Goal: Download file/media

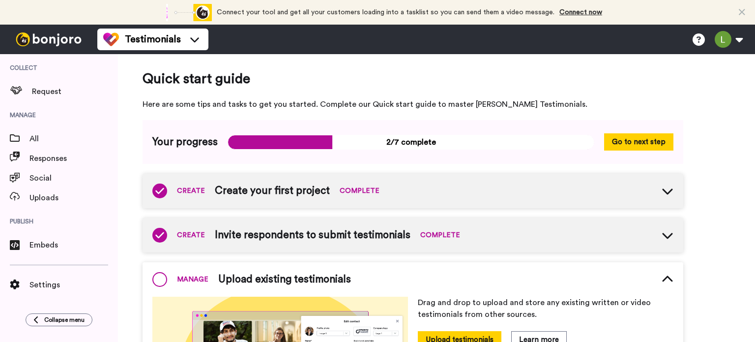
scroll to position [158, 0]
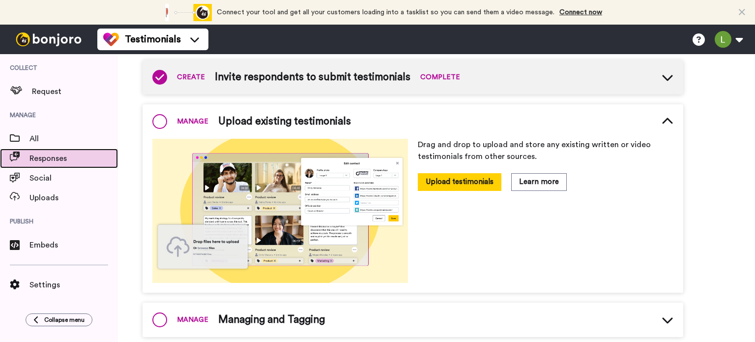
click at [43, 160] on span "Responses" at bounding box center [73, 158] width 88 height 12
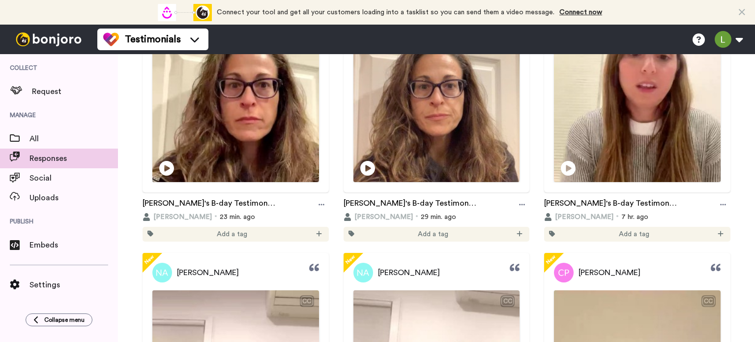
scroll to position [269, 0]
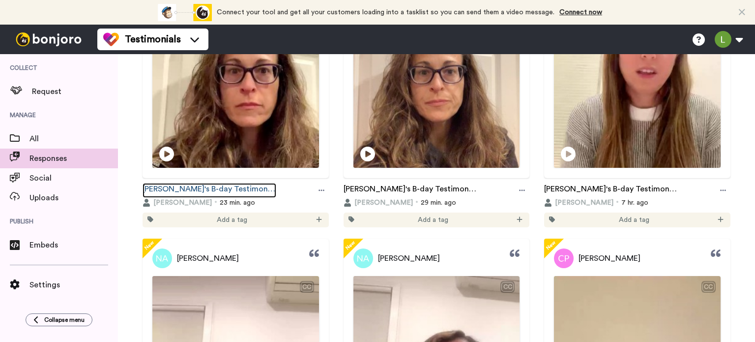
click at [221, 188] on link "[PERSON_NAME]'s B-day Testimonials" at bounding box center [210, 190] width 134 height 15
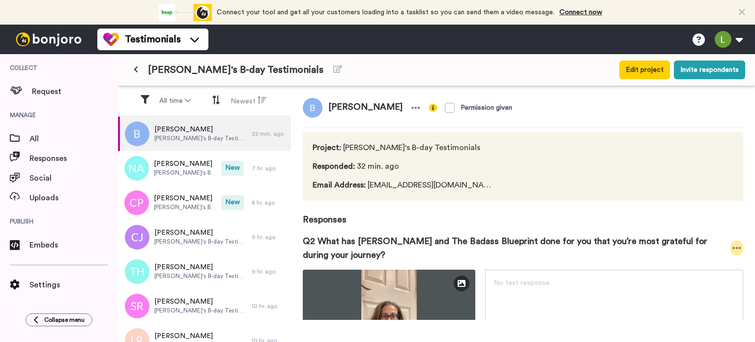
click at [732, 248] on icon at bounding box center [736, 248] width 9 height 10
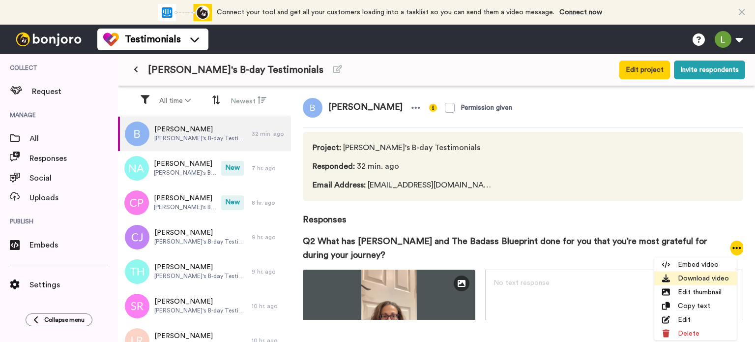
click at [702, 277] on li "Download video" at bounding box center [695, 278] width 83 height 14
drag, startPoint x: 360, startPoint y: 108, endPoint x: 329, endPoint y: 105, distance: 30.6
click at [329, 105] on span "Bobbie" at bounding box center [365, 108] width 86 height 20
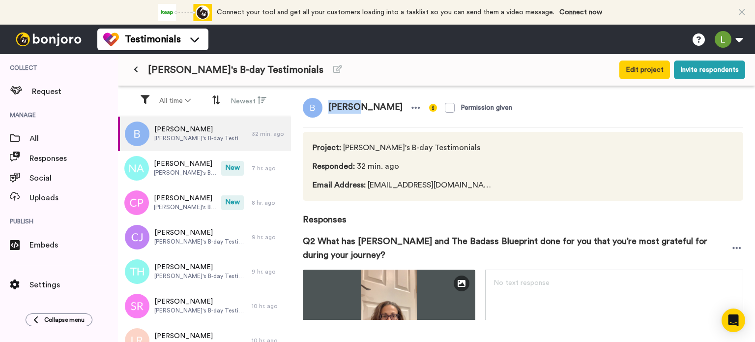
copy span "Bobbie"
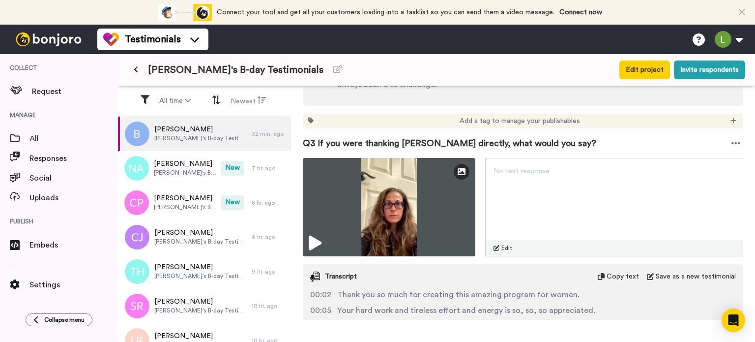
scroll to position [349, 0]
click at [731, 143] on icon at bounding box center [735, 143] width 9 height 10
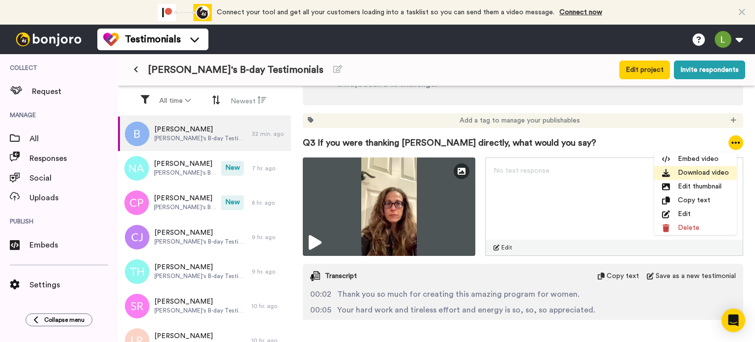
click at [696, 172] on li "Download video" at bounding box center [695, 173] width 83 height 14
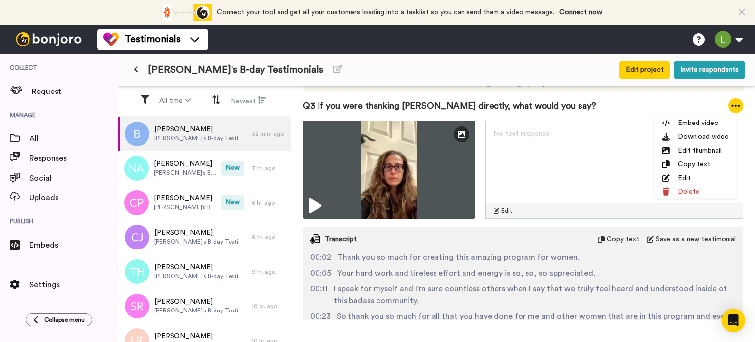
scroll to position [385, 0]
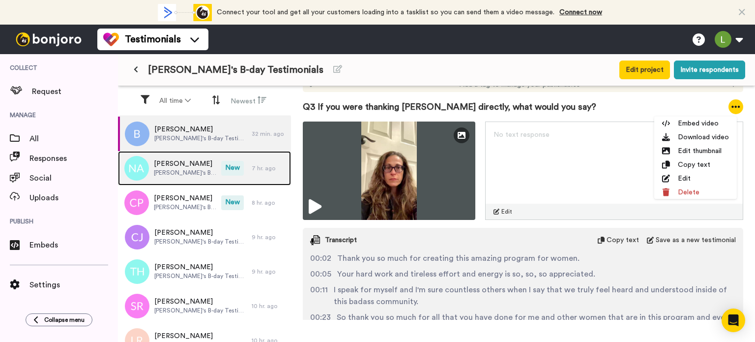
click at [180, 170] on span "Jess's B-day Testimonials" at bounding box center [185, 173] width 62 height 8
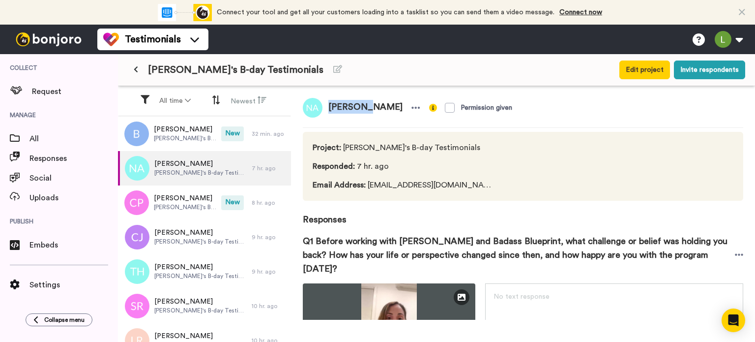
drag, startPoint x: 365, startPoint y: 105, endPoint x: 329, endPoint y: 104, distance: 35.9
click at [329, 104] on span "Nina Ash" at bounding box center [365, 108] width 86 height 20
copy span "Nina Ash"
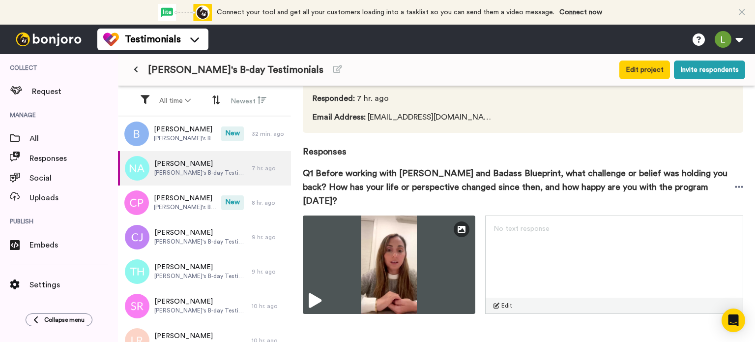
scroll to position [77, 0]
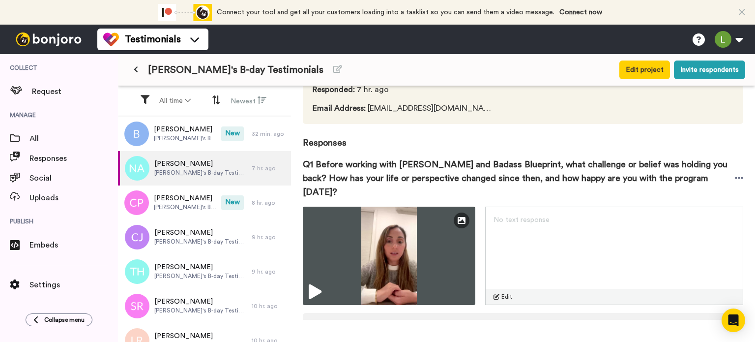
click at [726, 169] on span "Q1 Before working with Jess and Badass Blueprint, what challenge or belief was …" at bounding box center [519, 177] width 432 height 41
click at [735, 173] on icon at bounding box center [739, 178] width 9 height 10
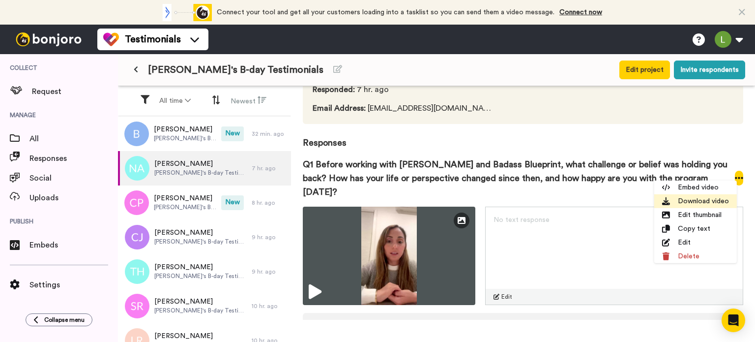
click at [697, 203] on li "Download video" at bounding box center [695, 201] width 83 height 14
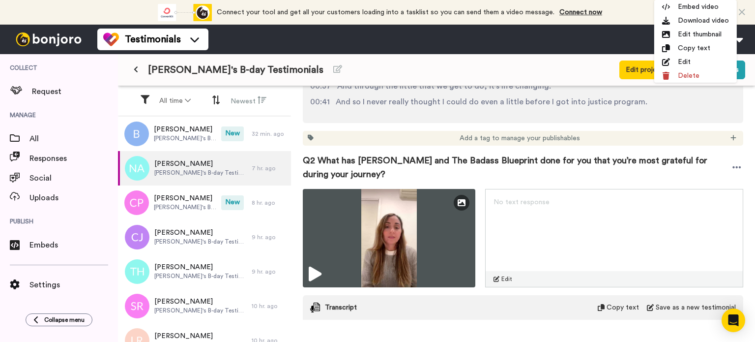
scroll to position [467, 0]
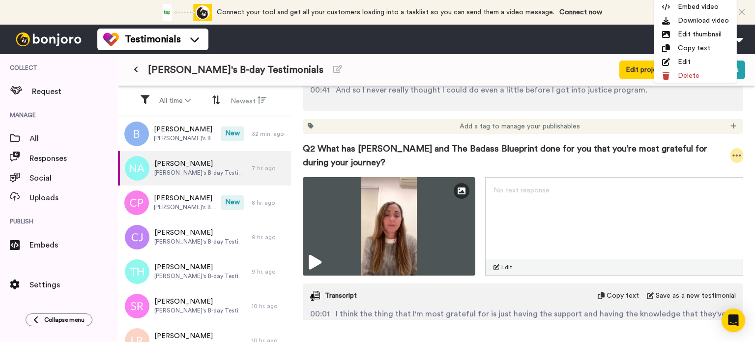
click at [732, 150] on icon at bounding box center [736, 155] width 9 height 10
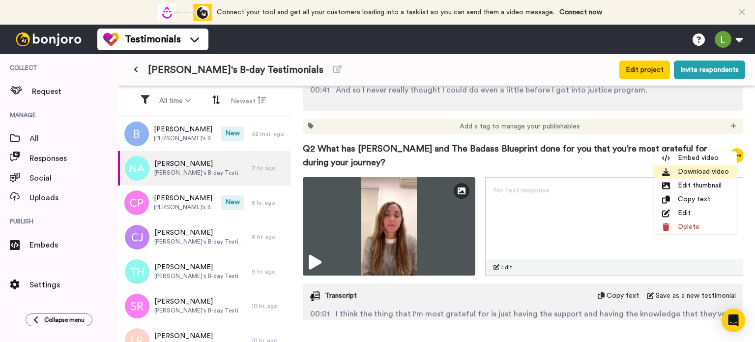
click at [693, 172] on li "Download video" at bounding box center [695, 172] width 83 height 14
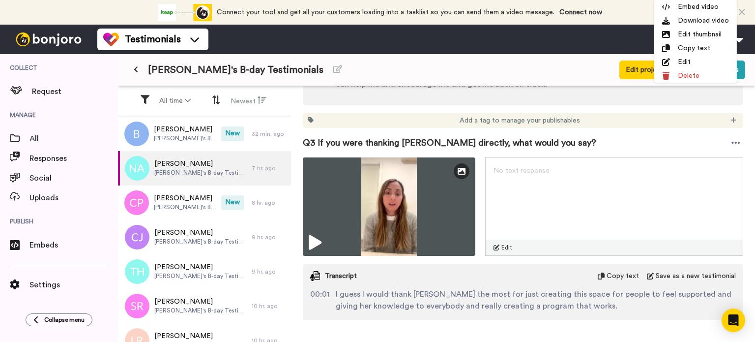
scroll to position [735, 0]
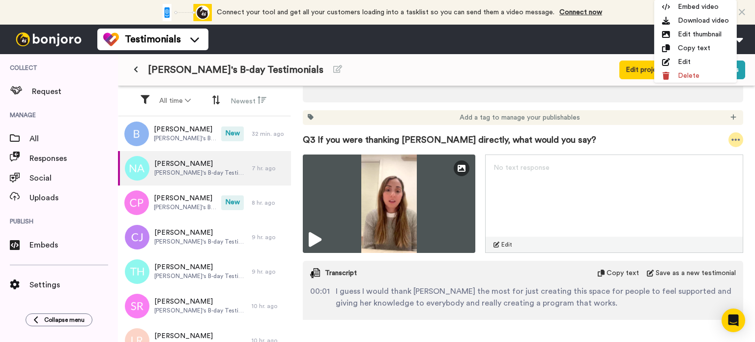
click at [731, 135] on icon at bounding box center [735, 140] width 9 height 10
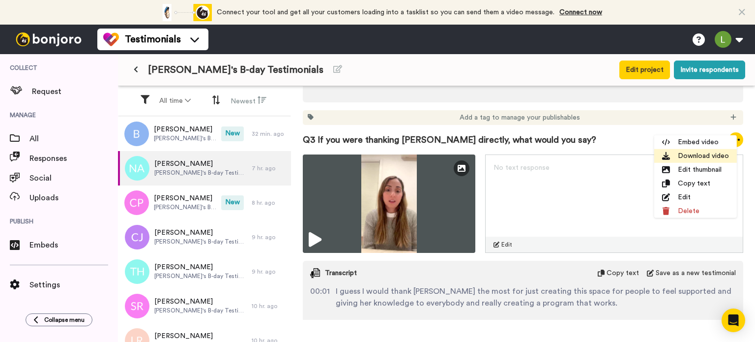
click at [698, 157] on li "Download video" at bounding box center [695, 156] width 83 height 14
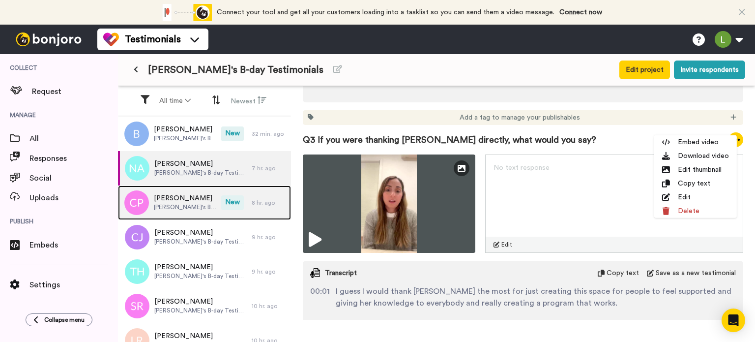
click at [171, 200] on span "Cindy Partazana" at bounding box center [185, 198] width 62 height 10
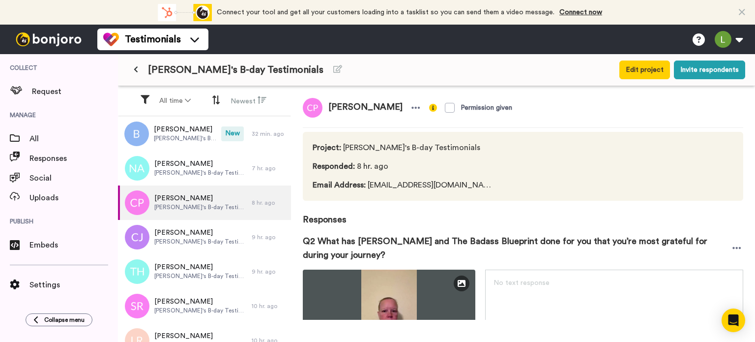
drag, startPoint x: 393, startPoint y: 106, endPoint x: 331, endPoint y: 104, distance: 62.5
click at [331, 104] on span "Cindy Partazana" at bounding box center [365, 108] width 86 height 20
copy span "Cindy Partazana"
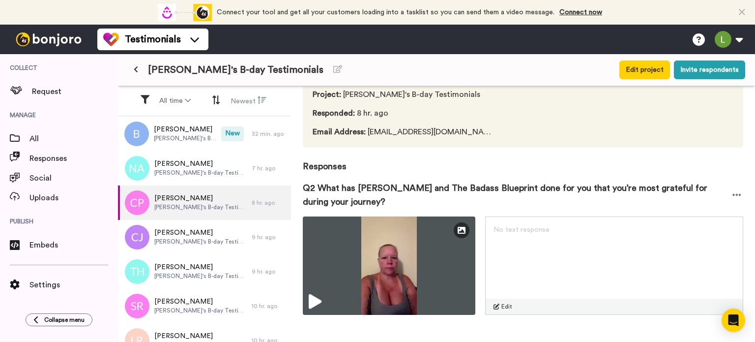
scroll to position [54, 0]
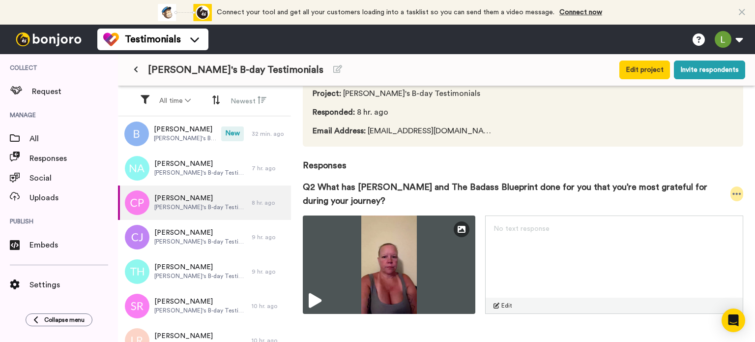
click at [732, 196] on icon at bounding box center [736, 194] width 9 height 10
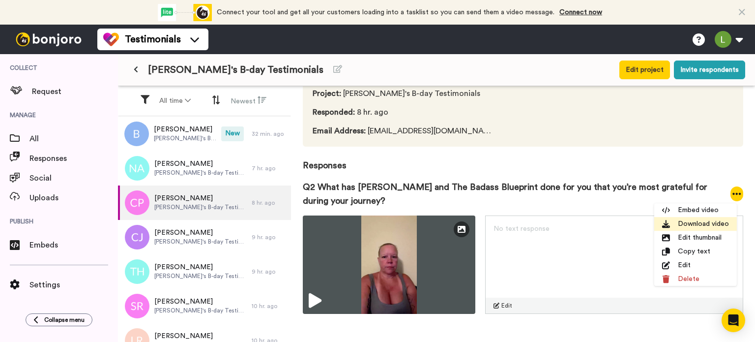
click at [708, 225] on li "Download video" at bounding box center [695, 224] width 83 height 14
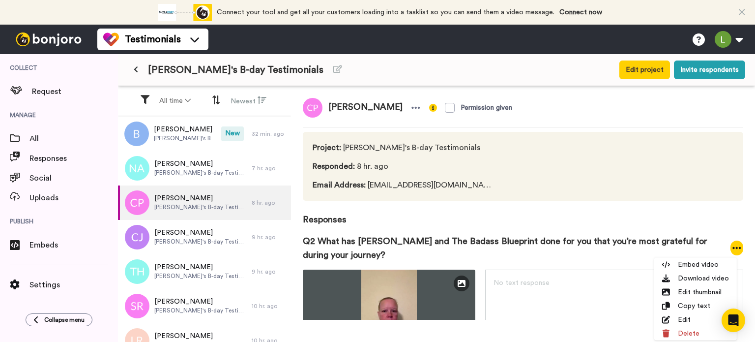
scroll to position [0, 0]
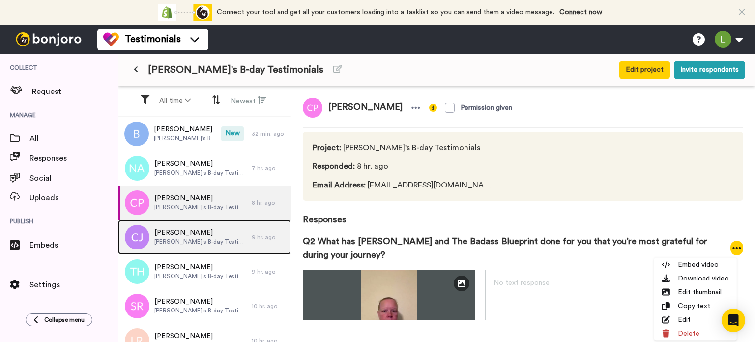
click at [198, 231] on span "Cami Jensen" at bounding box center [200, 233] width 92 height 10
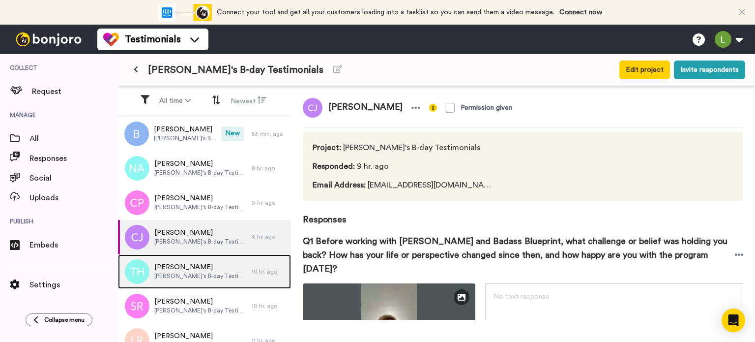
click at [183, 269] on span "Tracey Hoene" at bounding box center [200, 267] width 92 height 10
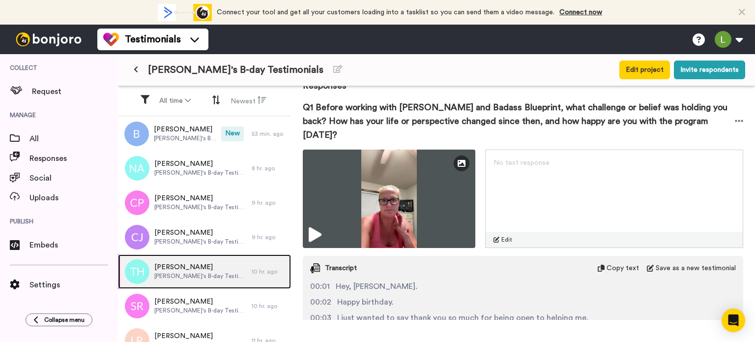
scroll to position [134, 0]
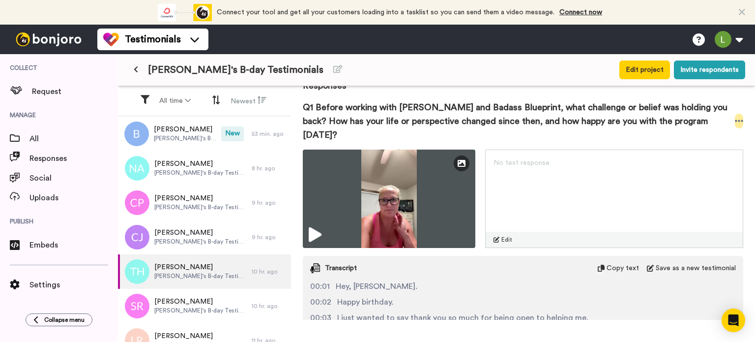
click at [735, 116] on icon at bounding box center [739, 121] width 9 height 10
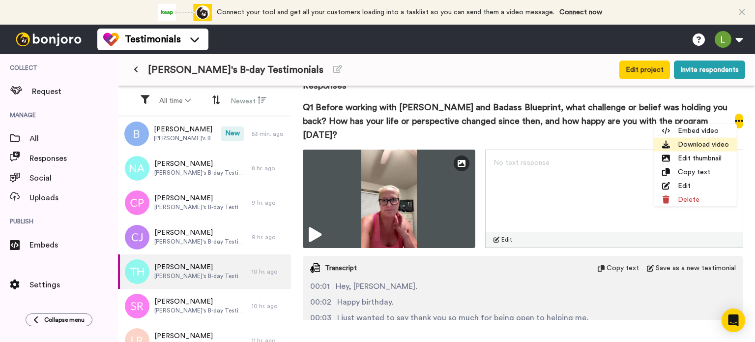
click at [700, 145] on li "Download video" at bounding box center [695, 145] width 83 height 14
